Goal: Task Accomplishment & Management: Manage account settings

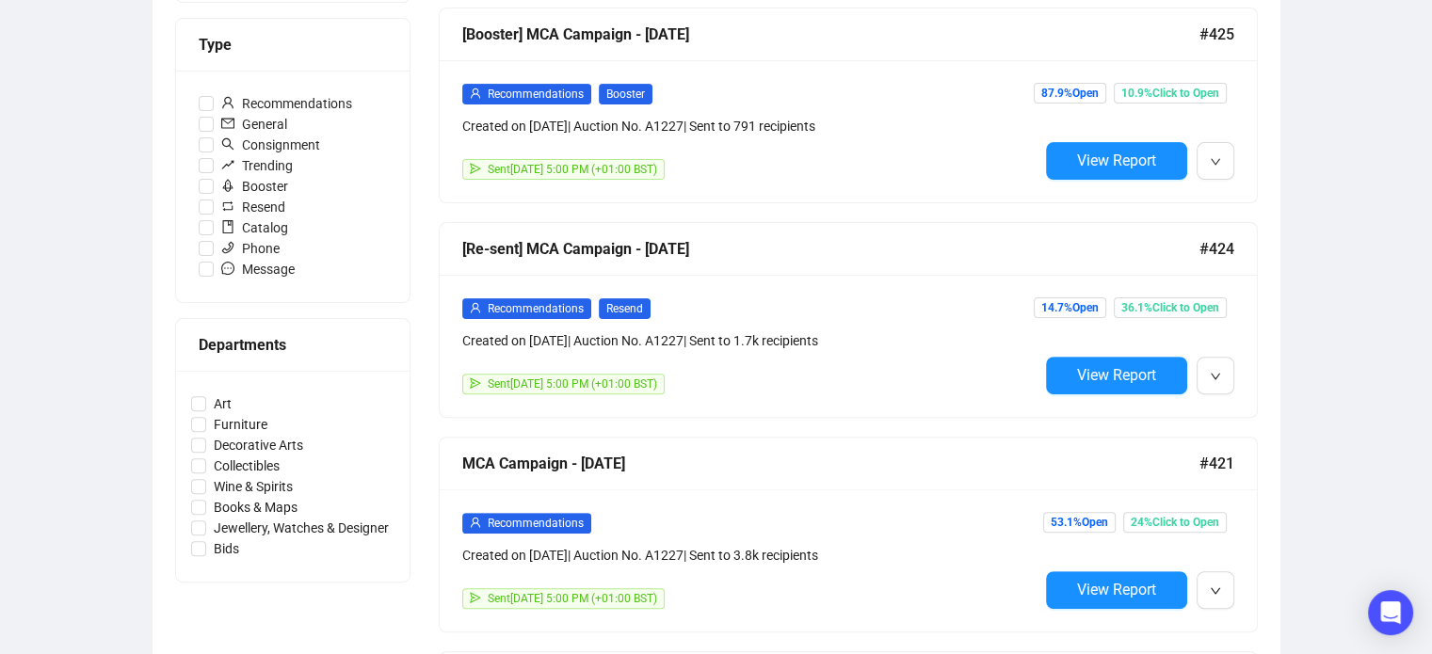
scroll to position [545, 0]
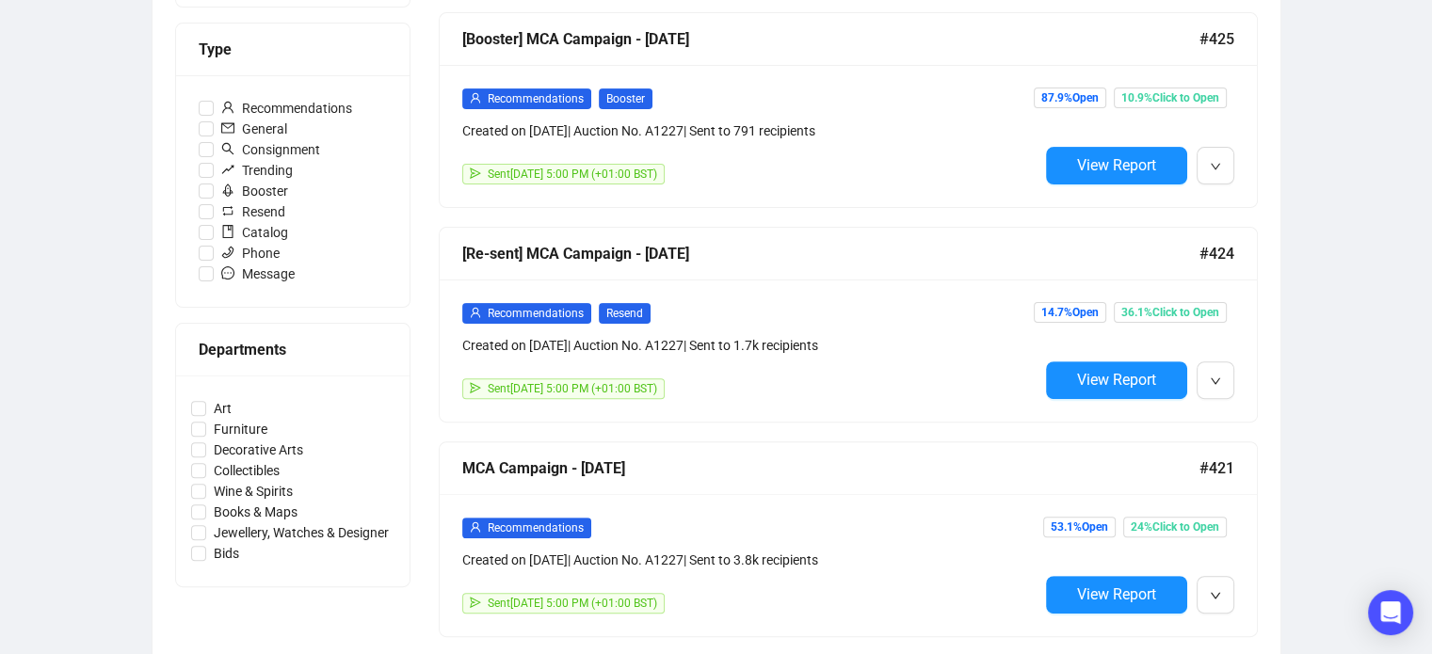
click at [64, 259] on div "Campaigns Draft Campaigns 1 Scheduled Campaigns 0 Sent Campaigns 349 Campaigns …" at bounding box center [716, 551] width 1432 height 2072
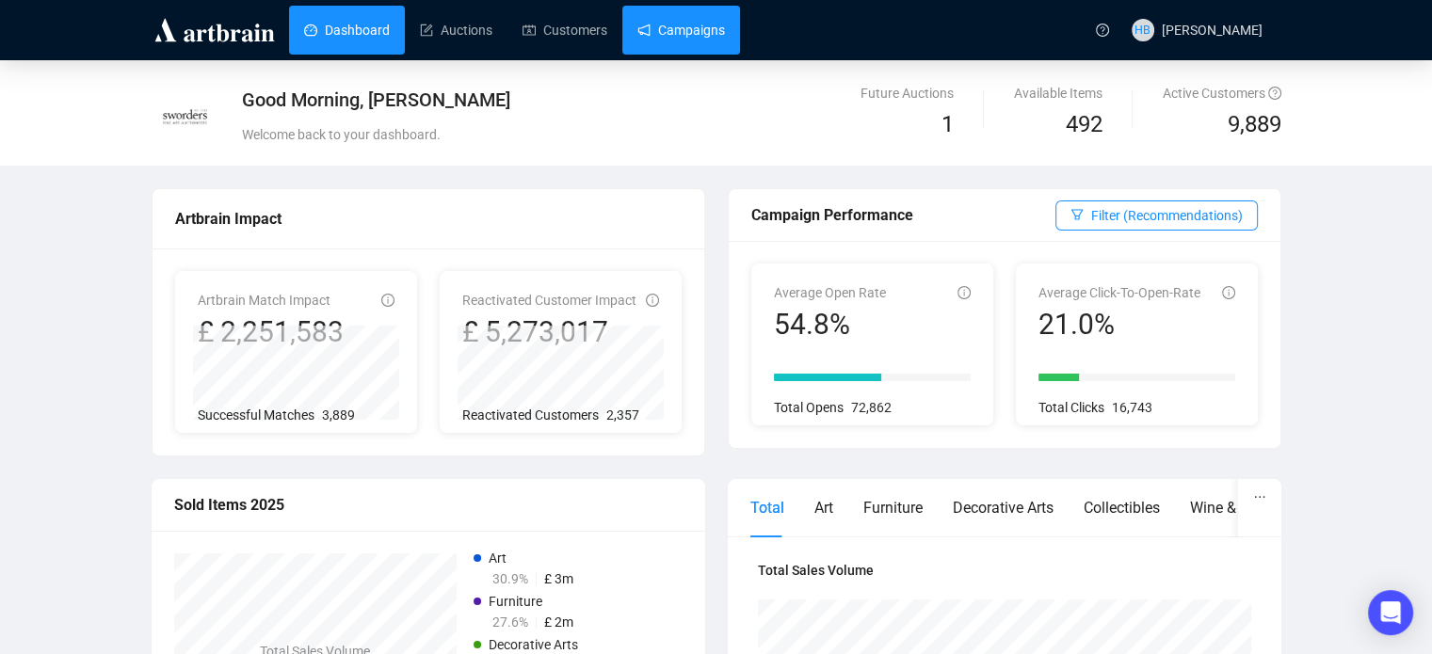
click at [682, 39] on link "Campaigns" at bounding box center [681, 30] width 88 height 49
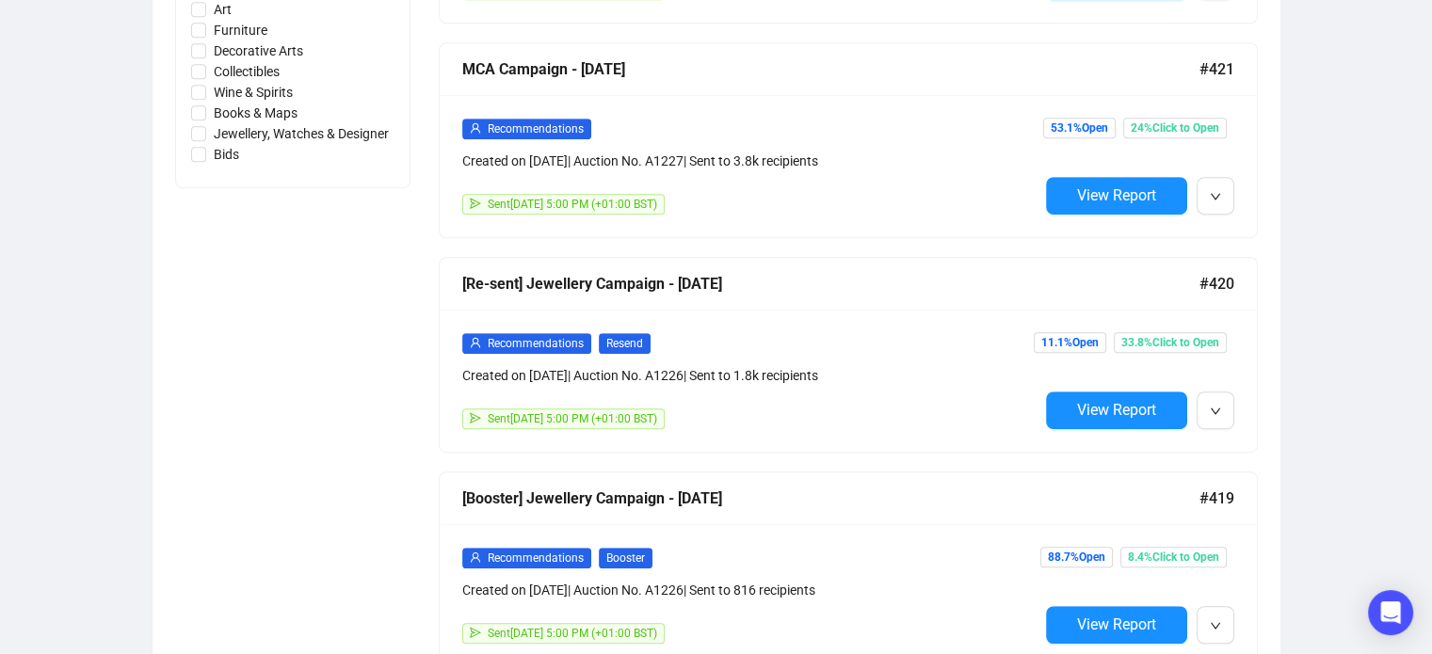
scroll to position [945, 0]
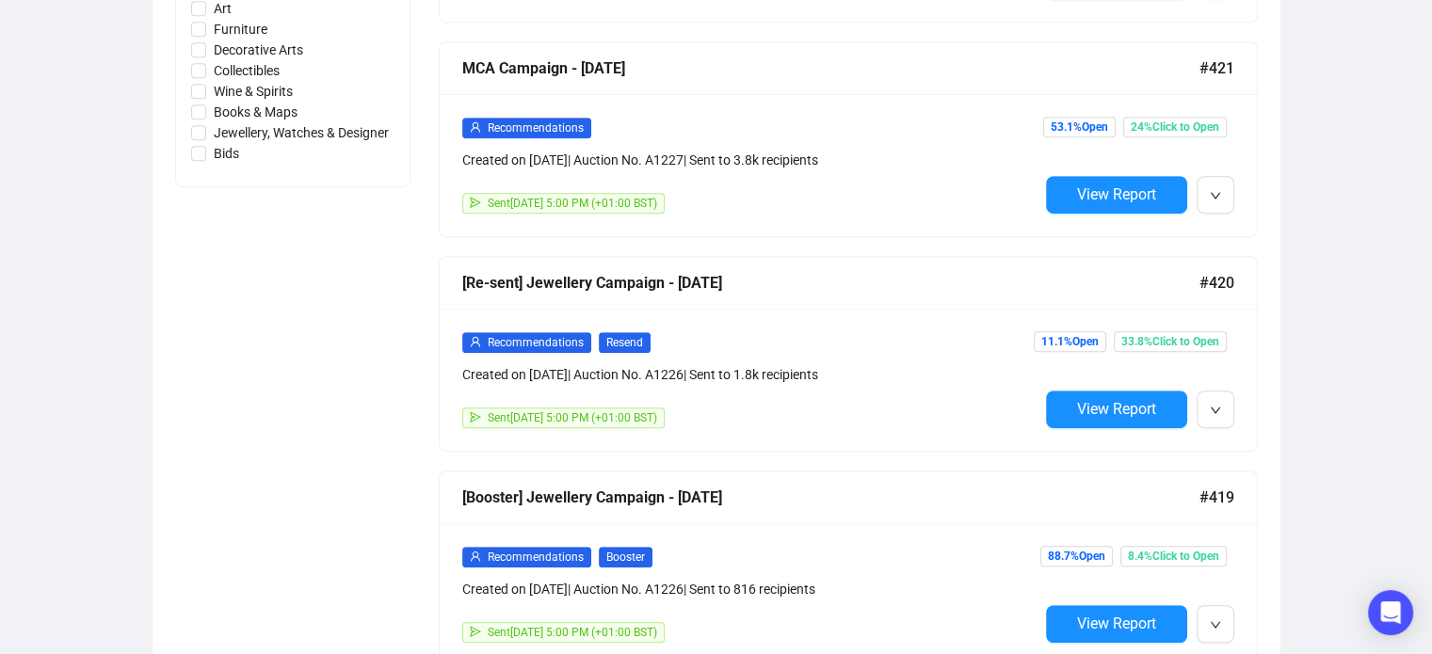
click at [304, 377] on div "Status Draft Scheduled Sent Date Range Type Recommendations General Consignment…" at bounding box center [292, 232] width 235 height 1861
